Goal: Navigation & Orientation: Find specific page/section

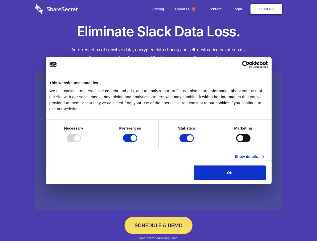
click at [81, 142] on div at bounding box center [74, 138] width 14 height 8
click at [137, 142] on input "Preferences" at bounding box center [130, 138] width 14 height 8
checkbox input "false"
click at [187, 142] on input "Statistics" at bounding box center [187, 138] width 14 height 8
checkbox input "false"
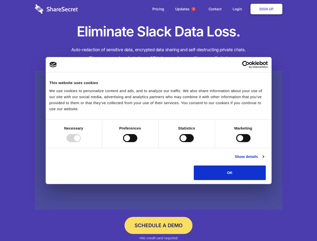
click at [236, 142] on input "Marketing" at bounding box center [243, 138] width 14 height 8
checkbox input "true"
click at [264, 160] on link "Show details" at bounding box center [249, 157] width 29 height 6
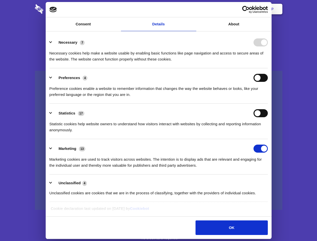
click at [268, 68] on li "Necessary 7 Necessary cookies help make a website usable by enabling basic func…" at bounding box center [158, 50] width 219 height 35
click at [193, 9] on span "1" at bounding box center [194, 9] width 4 height 4
